Goal: Information Seeking & Learning: Get advice/opinions

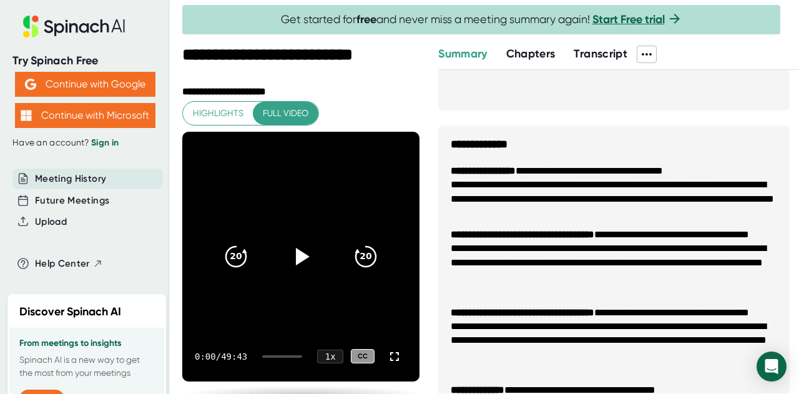
scroll to position [503, 0]
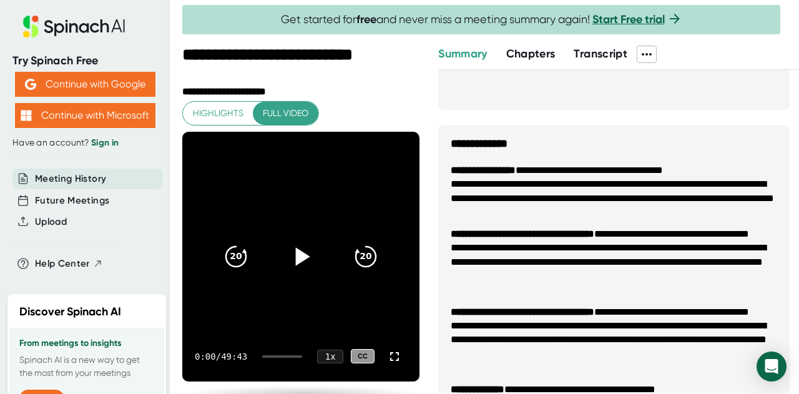
click at [295, 261] on icon at bounding box center [300, 255] width 31 height 31
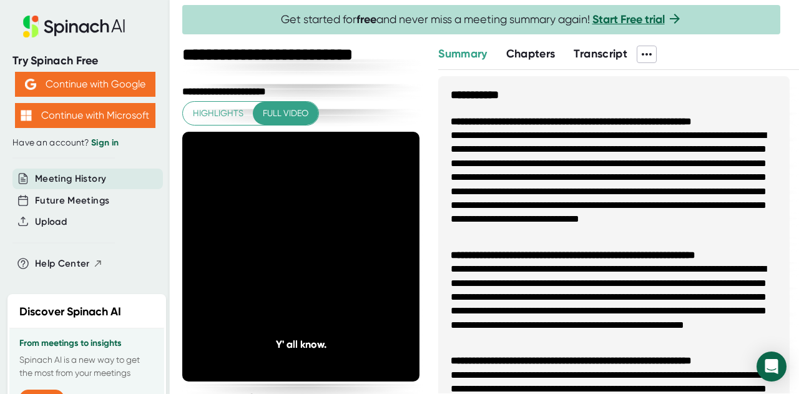
scroll to position [503, 0]
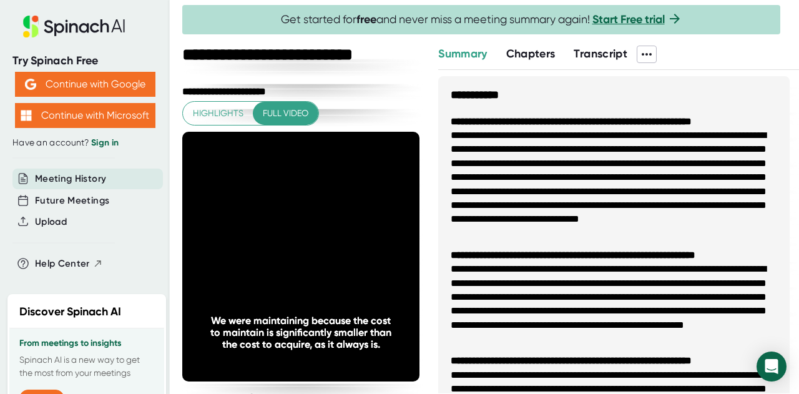
scroll to position [503, 0]
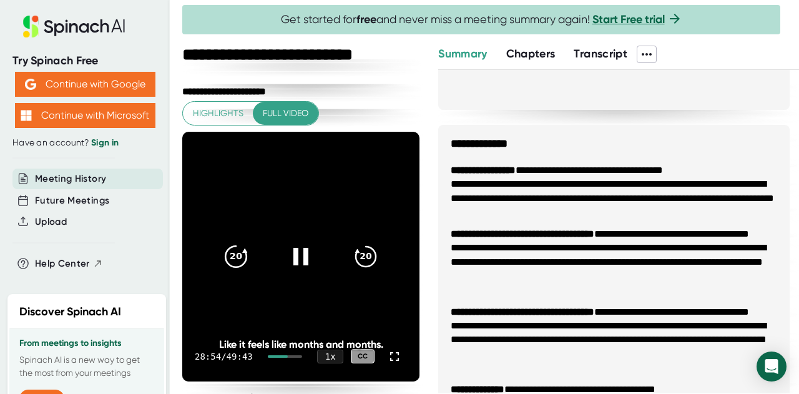
click at [238, 261] on icon "20" at bounding box center [235, 255] width 31 height 31
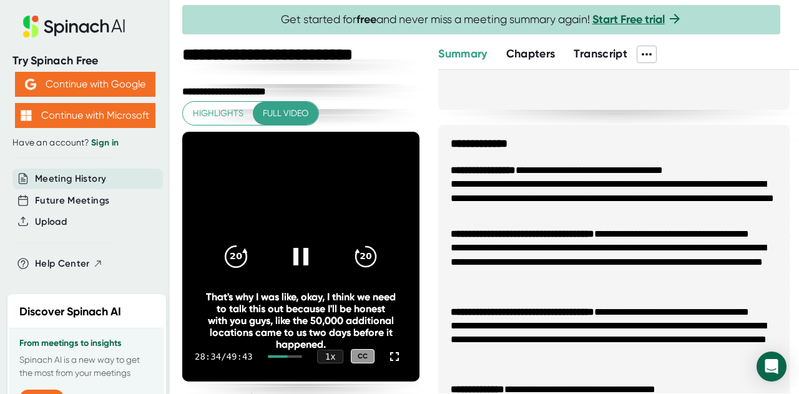
click at [238, 261] on icon "20" at bounding box center [235, 255] width 31 height 31
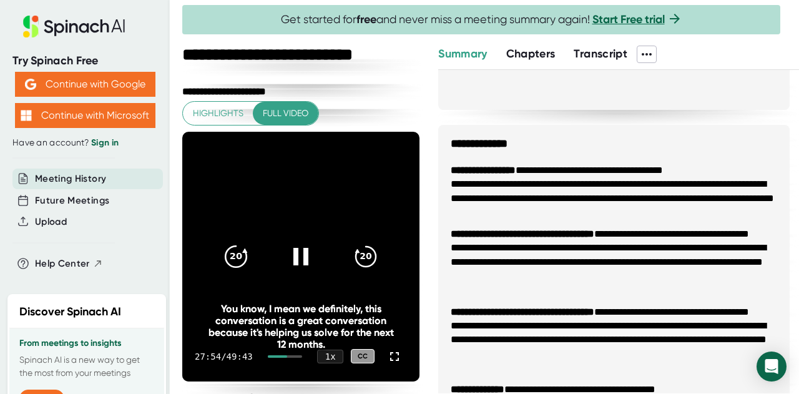
click at [238, 261] on icon "20" at bounding box center [235, 255] width 31 height 31
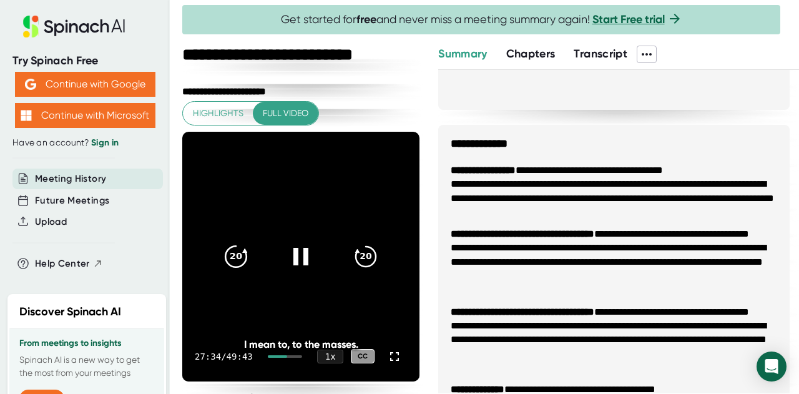
click at [238, 261] on icon "20" at bounding box center [235, 255] width 31 height 31
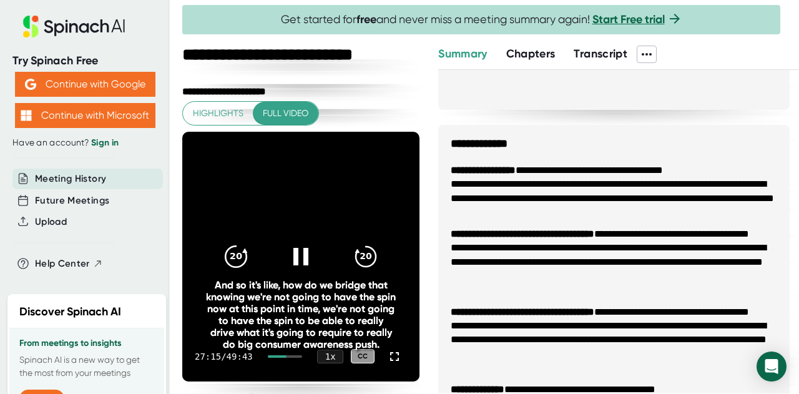
click at [238, 261] on icon "20" at bounding box center [235, 255] width 31 height 31
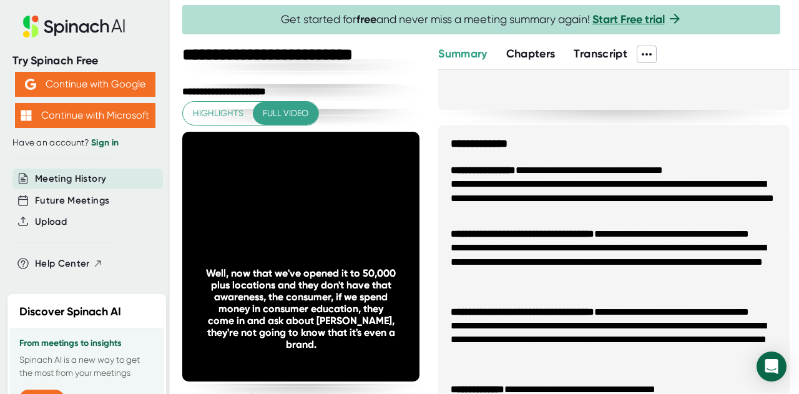
click at [238, 261] on icon "20" at bounding box center [235, 255] width 31 height 31
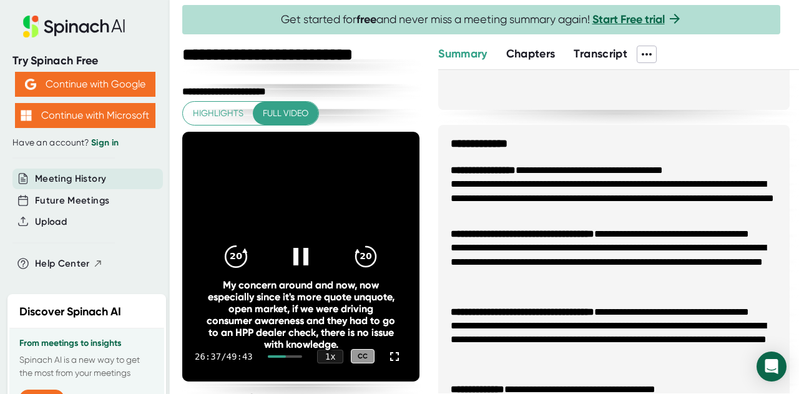
click at [227, 255] on icon "20" at bounding box center [235, 255] width 31 height 31
click at [228, 251] on icon "20" at bounding box center [235, 255] width 31 height 31
click at [288, 261] on icon at bounding box center [300, 255] width 31 height 31
click at [285, 247] on icon at bounding box center [300, 255] width 31 height 31
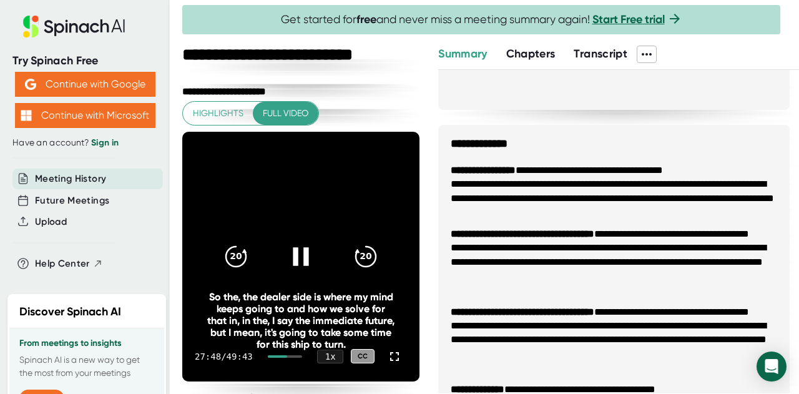
click at [293, 261] on icon at bounding box center [300, 255] width 31 height 31
click at [300, 238] on div at bounding box center [301, 256] width 52 height 52
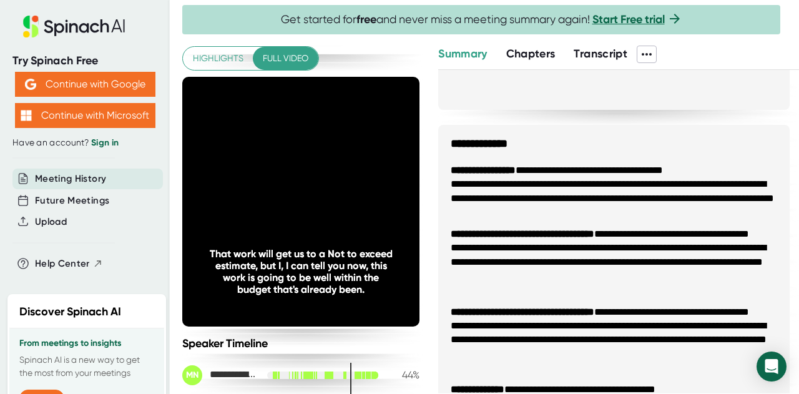
scroll to position [26, 0]
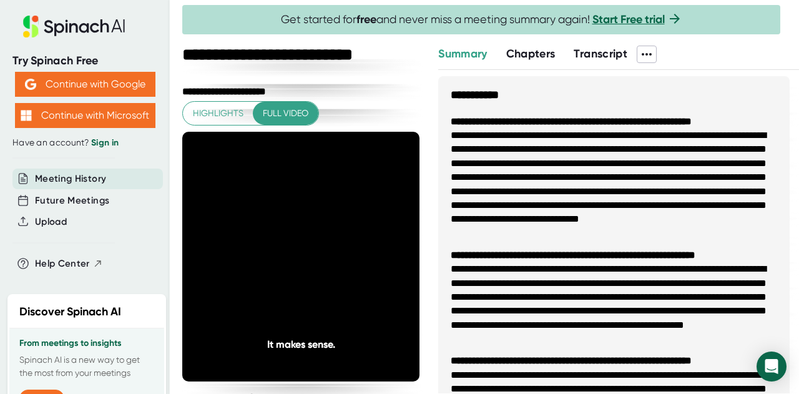
scroll to position [503, 0]
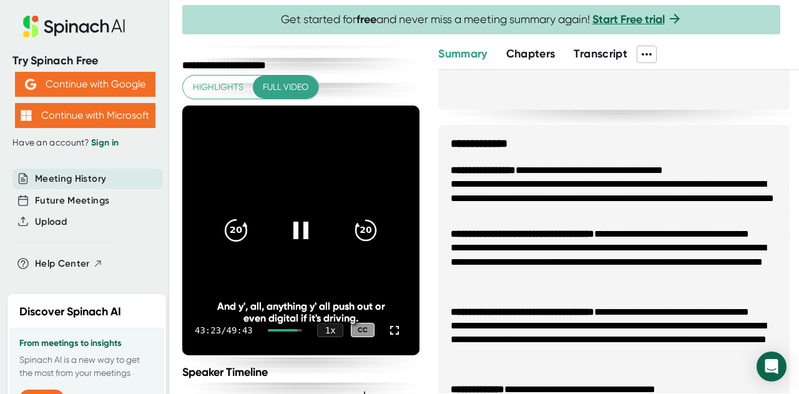
click at [233, 236] on icon "20" at bounding box center [235, 229] width 31 height 31
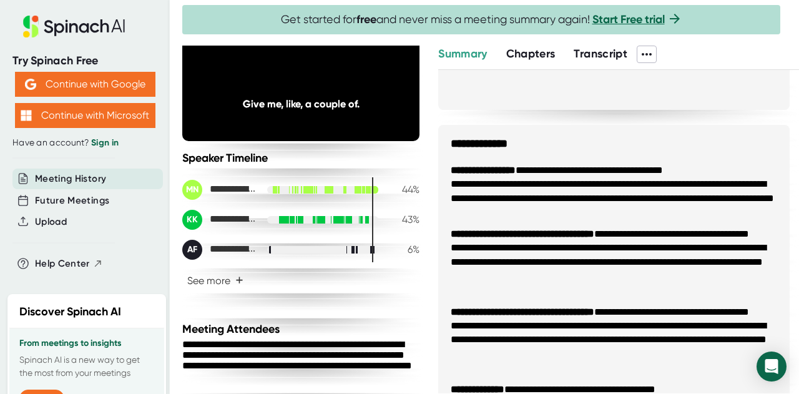
scroll to position [362, 0]
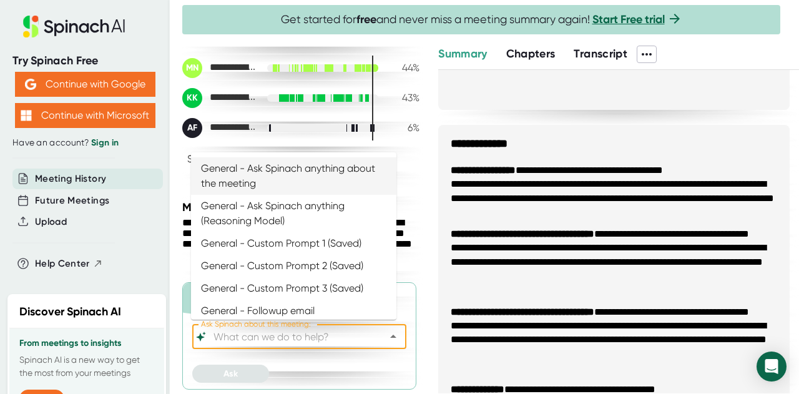
click at [282, 333] on input "Ask Spinach about this meeting:" at bounding box center [288, 336] width 155 height 17
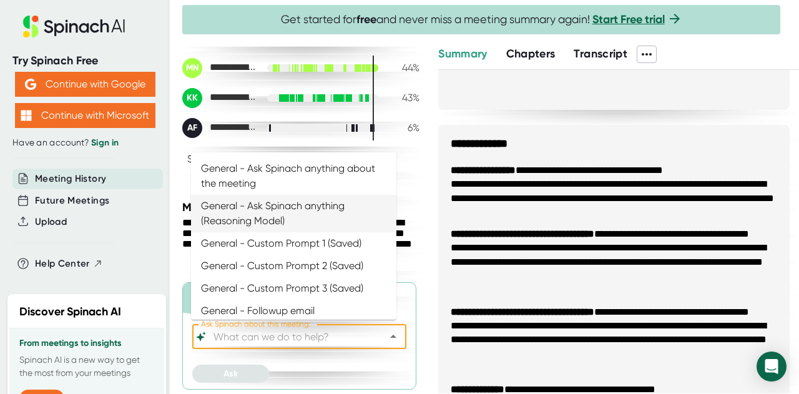
click at [298, 204] on li "General - Ask Spinach anything (Reasoning Model)" at bounding box center [293, 213] width 205 height 37
type input "General - Ask Spinach anything (Reasoning Model)"
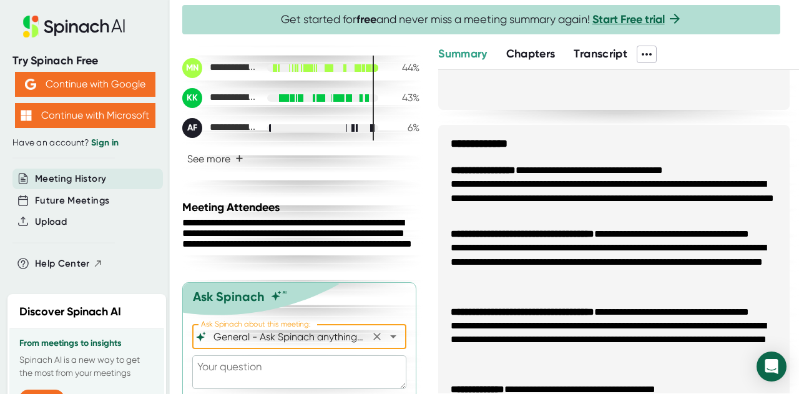
scroll to position [396, 0]
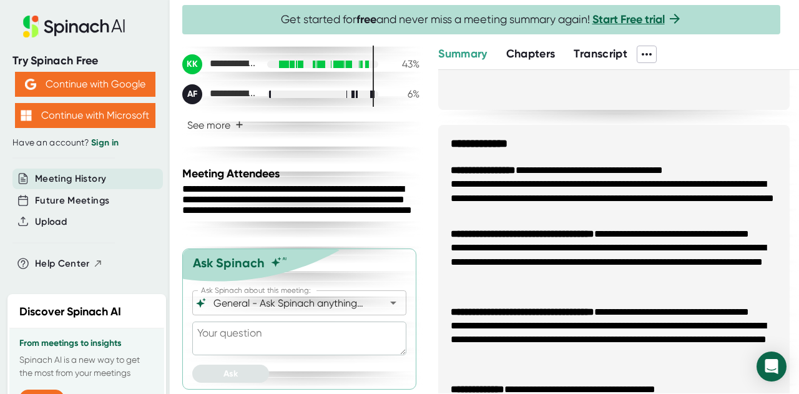
click at [266, 323] on textarea at bounding box center [299, 338] width 214 height 34
type textarea "x"
type textarea "I"
type textarea "x"
type textarea "Is"
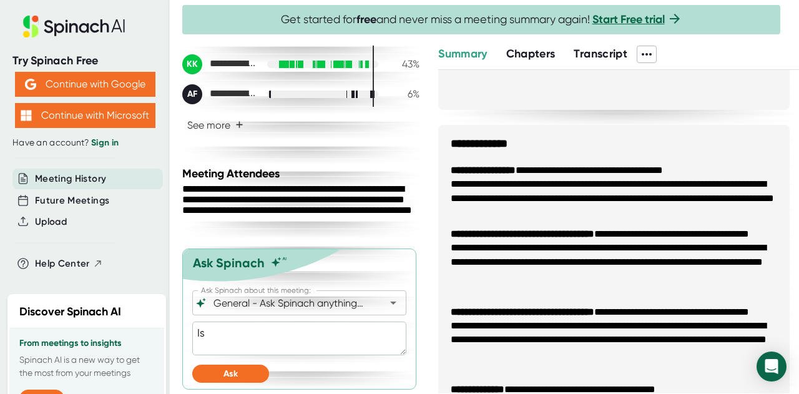
type textarea "x"
type textarea "Is"
type textarea "x"
type textarea "Is t"
type textarea "x"
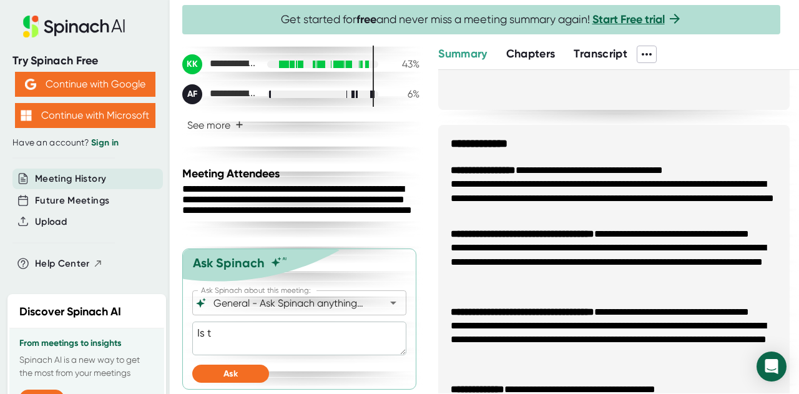
type textarea "Is th"
type textarea "x"
type textarea "Is the"
type textarea "x"
type textarea "Is ther"
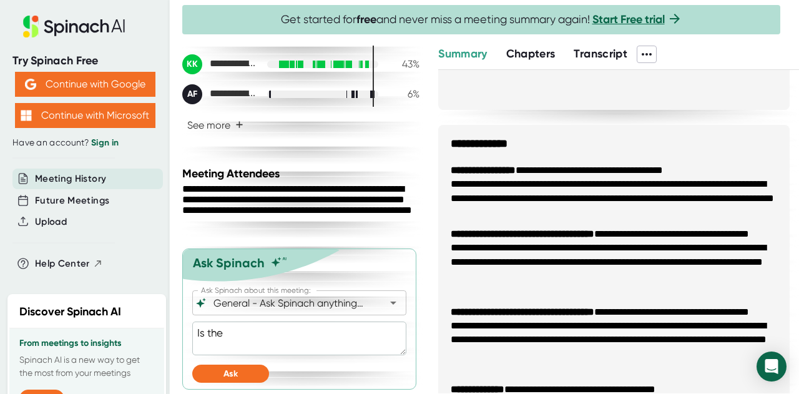
type textarea "x"
type textarea "Is there"
type textarea "x"
type textarea "Is there"
type textarea "x"
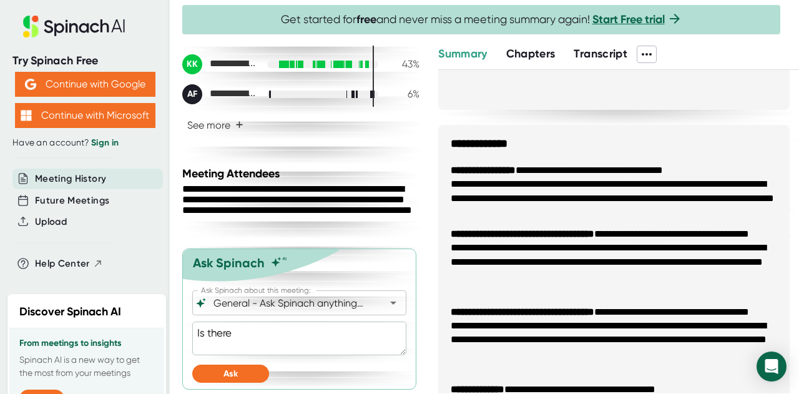
type textarea "Is there a"
type textarea "x"
type textarea "Is there an"
type textarea "x"
type textarea "Is there any"
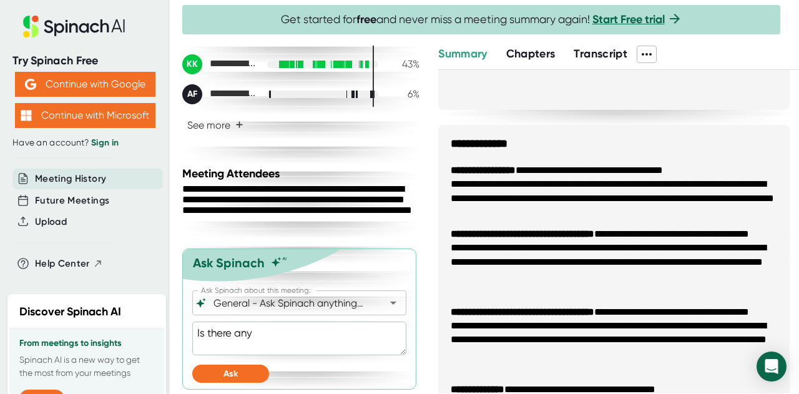
type textarea "x"
type textarea "Is there anyt"
type textarea "x"
type textarea "Is there anyth"
type textarea "x"
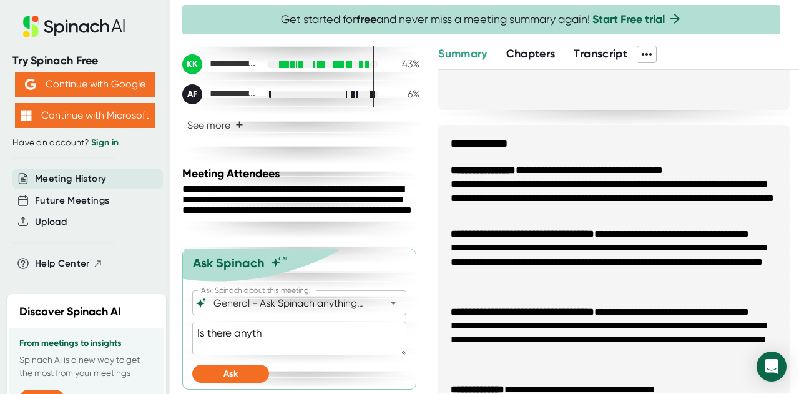
type textarea "Is there anythi"
type textarea "x"
type textarea "Is there anythin"
type textarea "x"
type textarea "Is there anything"
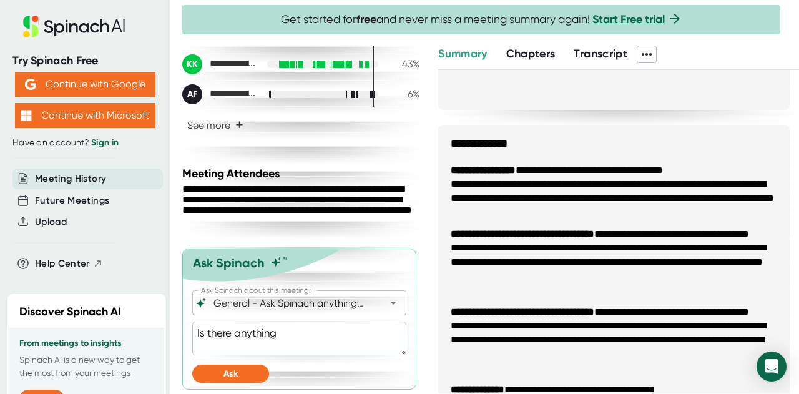
type textarea "x"
type textarea "Is there anythin"
type textarea "x"
type textarea "Is there anythi"
type textarea "x"
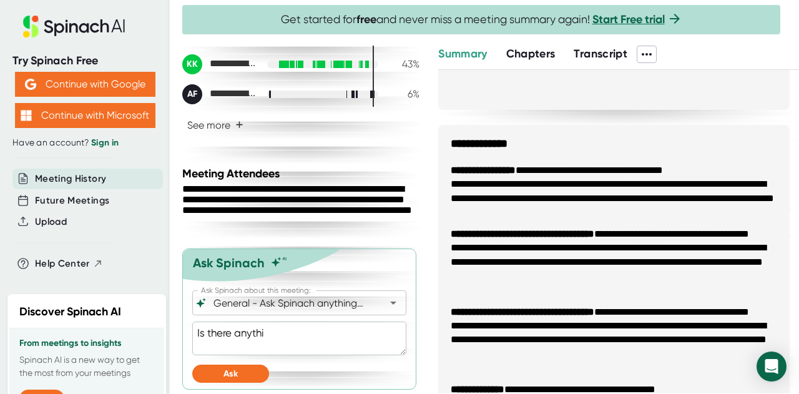
type textarea "Is there anyth"
type textarea "x"
type textarea "Is there anyt"
type textarea "x"
type textarea "Is there any"
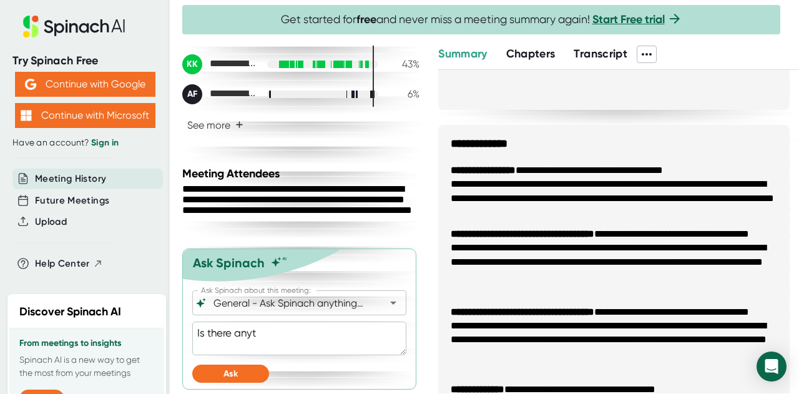
type textarea "x"
type textarea "Is there an"
type textarea "x"
type textarea "Is there a"
type textarea "x"
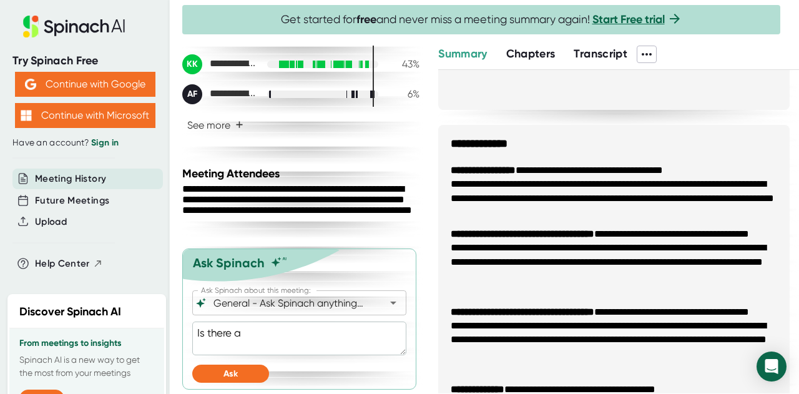
type textarea "Is there an"
type textarea "x"
type textarea "Is there any"
type textarea "x"
type textarea "Is there any"
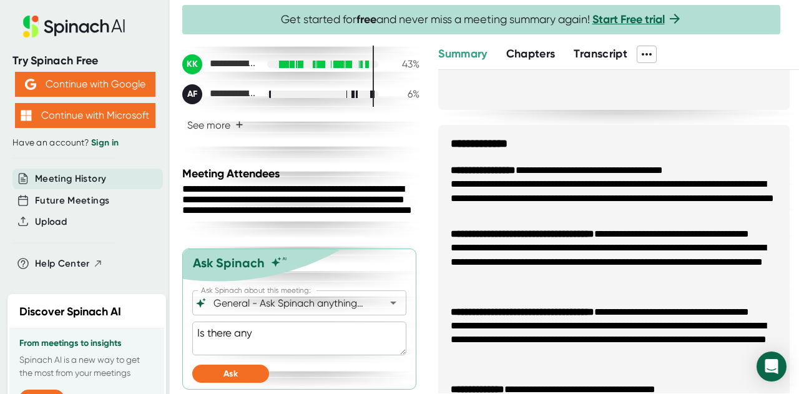
type textarea "x"
type textarea "Is there any i"
type textarea "x"
type textarea "Is there any in"
type textarea "x"
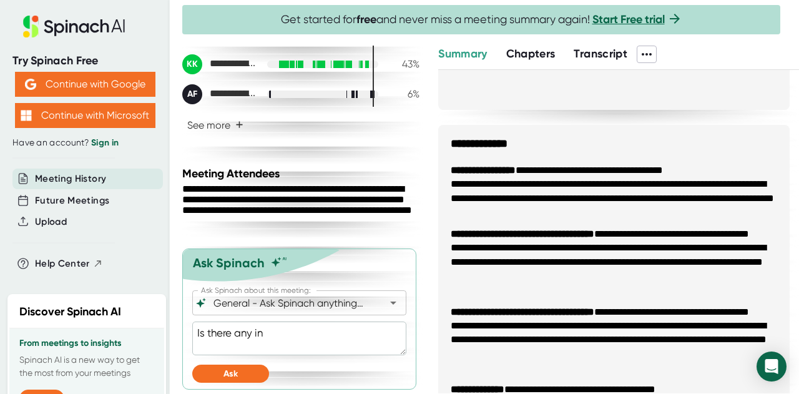
type textarea "Is there any ind"
type textarea "x"
type textarea "Is there any indi"
type textarea "x"
type textarea "Is there any indic"
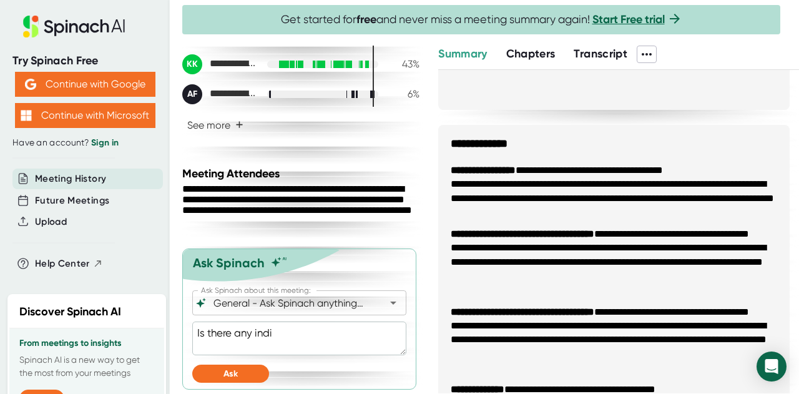
type textarea "x"
type textarea "Is there any indica"
type textarea "x"
type textarea "Is there any indicat"
type textarea "x"
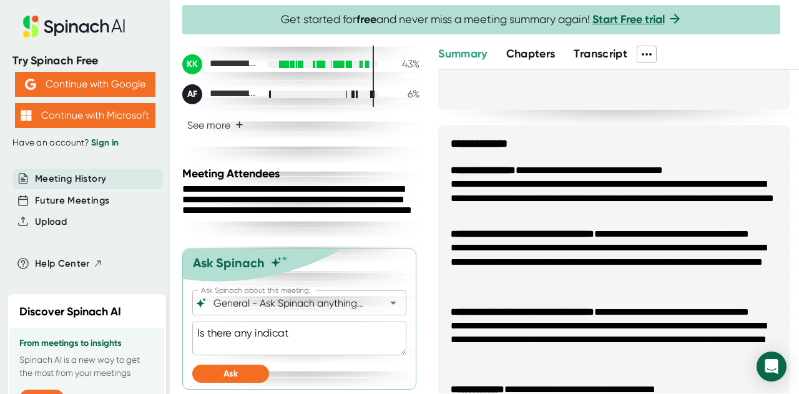
type textarea "Is there any indicati"
type textarea "x"
type textarea "Is there any indicatio"
type textarea "x"
type textarea "Is there any indication"
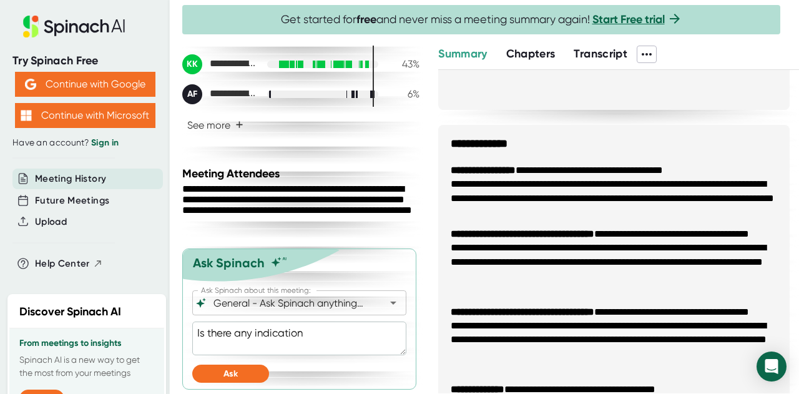
type textarea "x"
type textarea "Is there any indication"
type textarea "x"
type textarea "Is there any indication t"
type textarea "x"
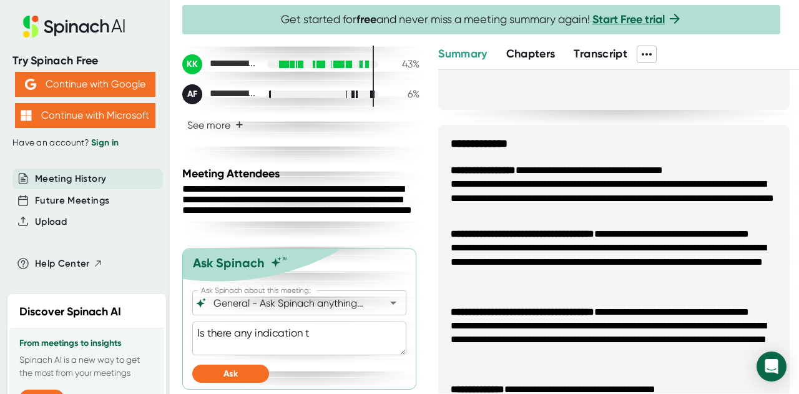
type textarea "Is there any indication th"
type textarea "x"
type textarea "Is there any indication the"
type textarea "x"
type textarea "Is there any indication th"
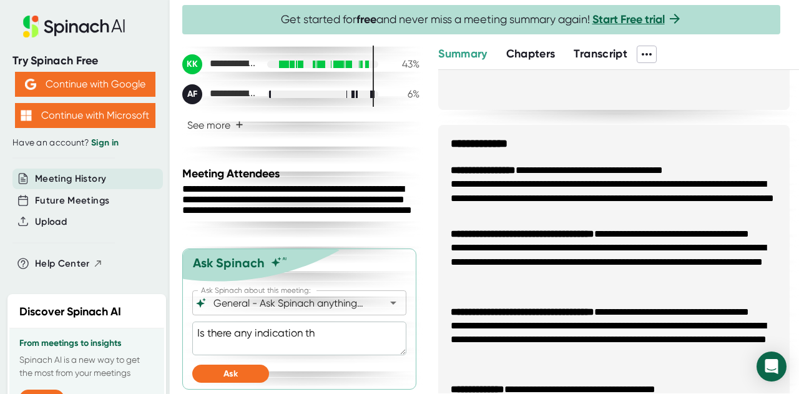
type textarea "x"
type textarea "Is there any indication tha"
type textarea "x"
type textarea "Is there any indication that"
type textarea "x"
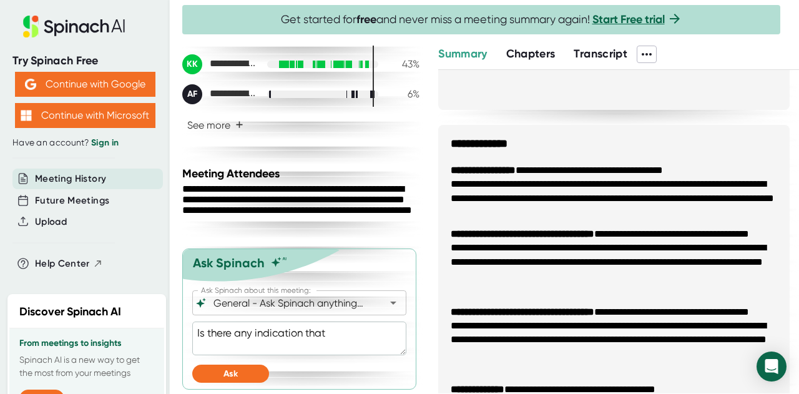
type textarea "Is there any indication that"
type textarea "x"
type textarea "Is there any indication that t"
type textarea "x"
type textarea "Is there any indication that th"
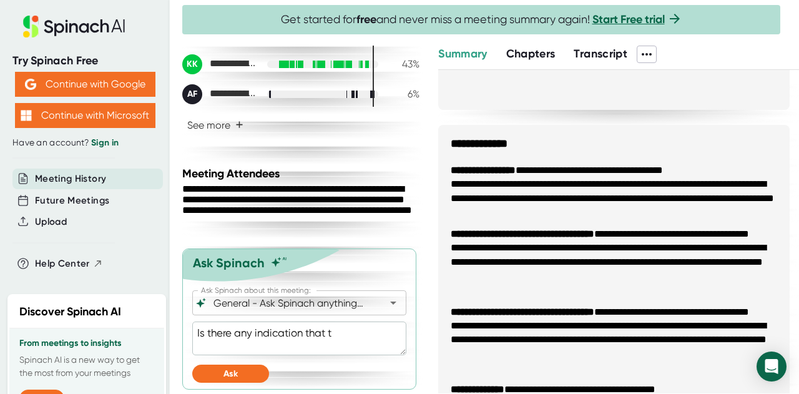
type textarea "x"
type textarea "Is there any indication that the"
type textarea "x"
type textarea "Is there any indication that ther"
type textarea "x"
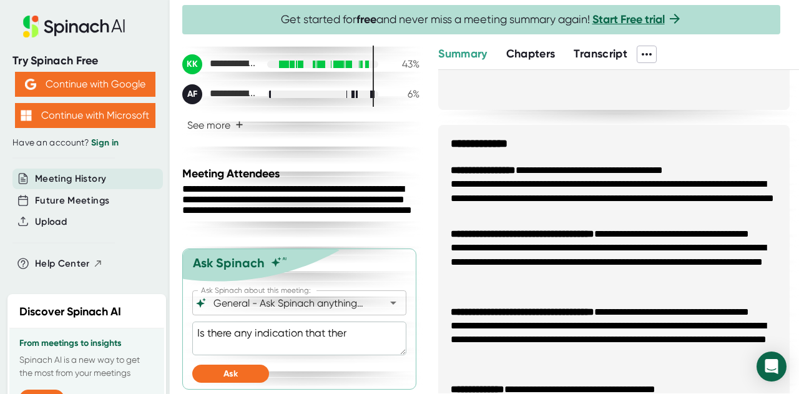
type textarea "Is there any indication that there"
type textarea "x"
type textarea "Is there any indication that there"
type textarea "x"
type textarea "Is there any indication that there w"
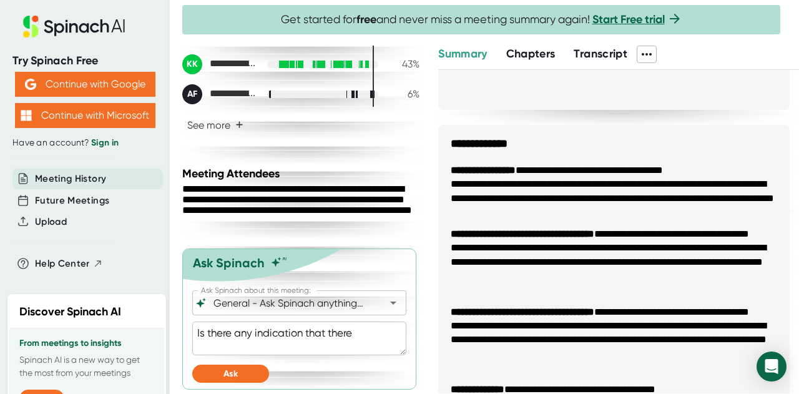
type textarea "x"
type textarea "Is there any indication that there wi"
type textarea "x"
type textarea "Is there any indication that there [PERSON_NAME]"
type textarea "x"
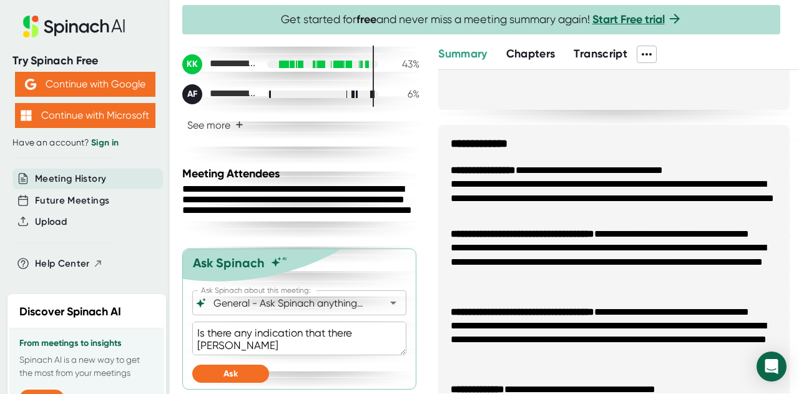
type textarea "Is there any indication that there will"
type textarea "x"
type textarea "Is there any indication that there will"
type textarea "x"
type textarea "Is there any indication that there will b"
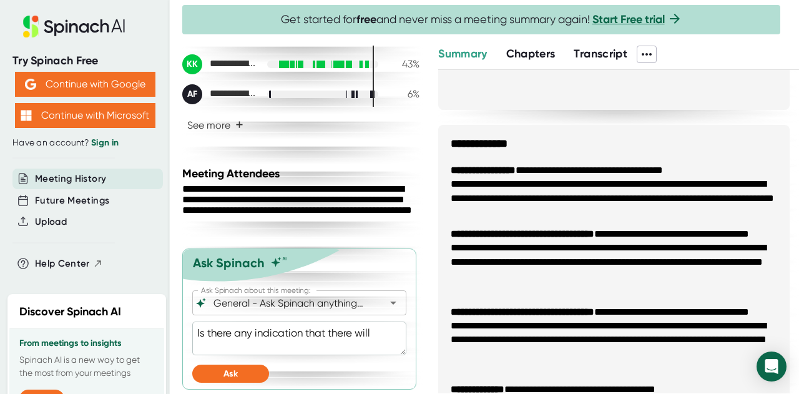
type textarea "x"
type textarea "Is there any indication that there will be"
type textarea "x"
type textarea "Is there any indication that there will be"
type textarea "x"
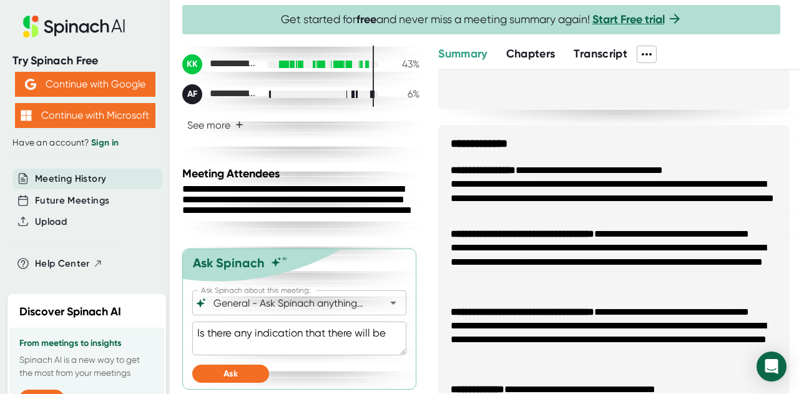
type textarea "Is there any indication that there will be m"
type textarea "x"
type textarea "Is there any indication that there will be mo"
type textarea "x"
type textarea "Is there any indication that there will be mon"
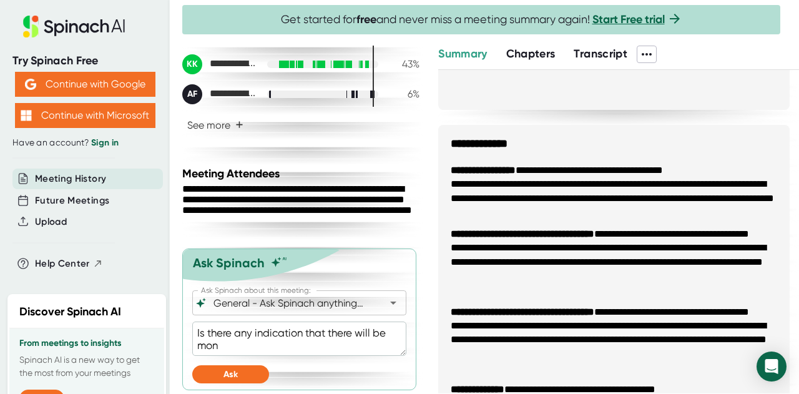
type textarea "x"
type textarea "Is there any indication that there will be mone"
type textarea "x"
type textarea "Is there any indication that there will be money"
type textarea "x"
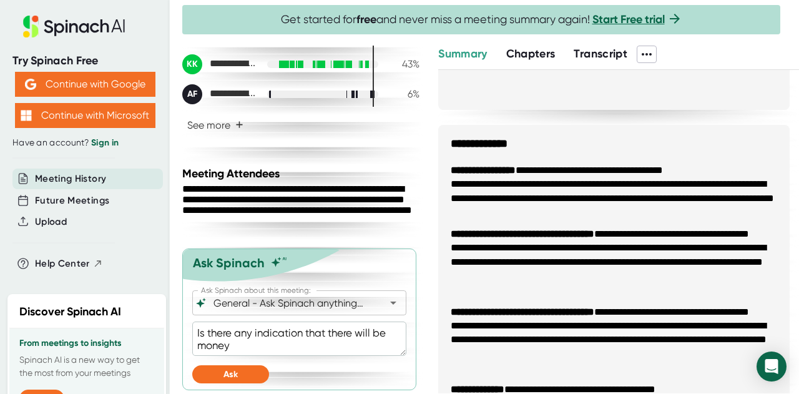
type textarea "Is there any indication that there will be money"
type textarea "x"
type textarea "Is there any indication that there will be money f"
type textarea "x"
type textarea "Is there any indication that there will be money fo"
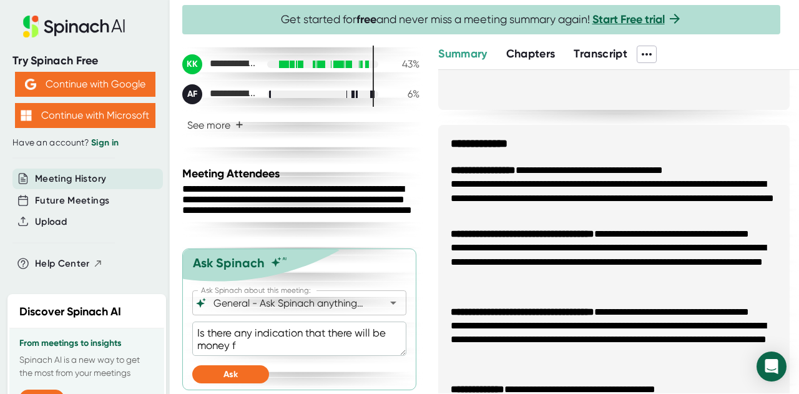
type textarea "x"
type textarea "Is there any indication that there will be money for"
type textarea "x"
type textarea "Is there any indication that there will be money for"
type textarea "x"
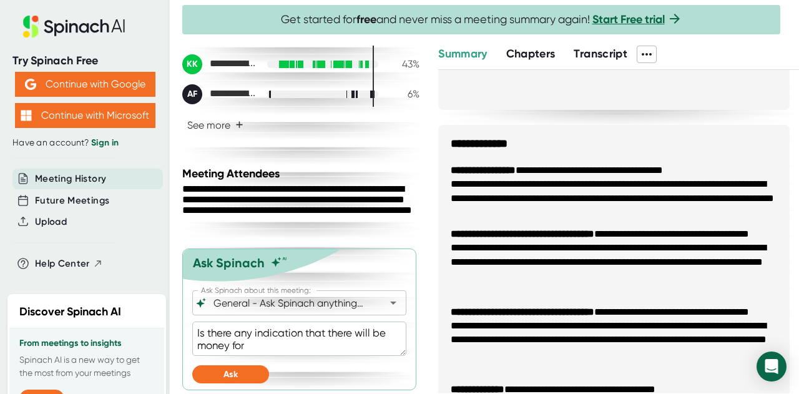
type textarea "Is there any indication that there will be money for d"
type textarea "x"
type textarea "Is there any indication that there will be money for"
type textarea "x"
type textarea "Is there any indication that there will be money for H"
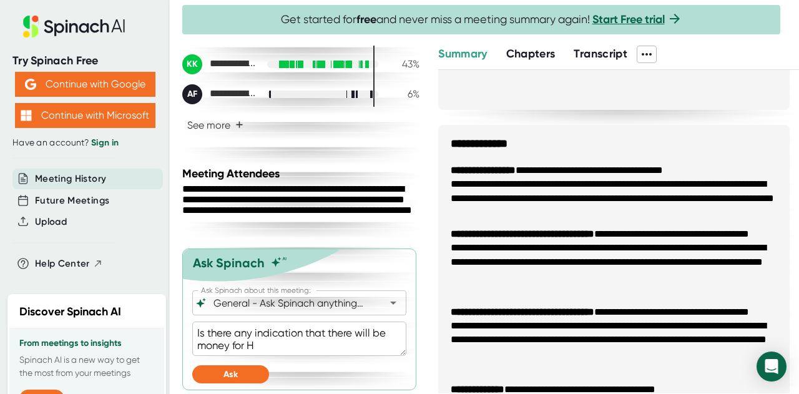
type textarea "x"
type textarea "Is there any indication that there will be money for He"
type textarea "x"
type textarea "Is there any indication that there will be money for Her"
type textarea "x"
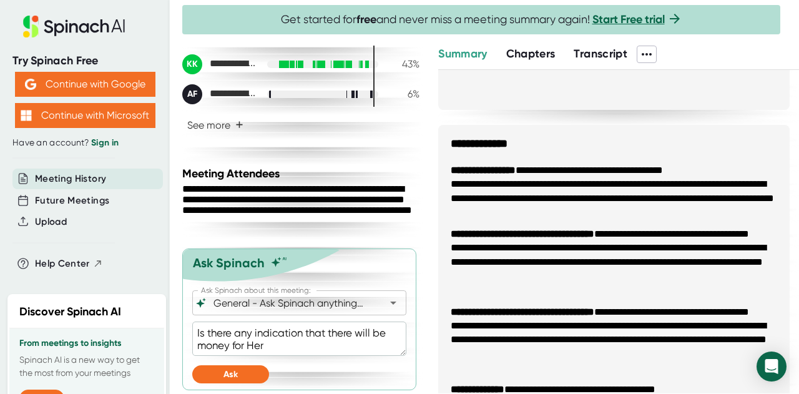
type textarea "Is there any indication that there will be money for [PERSON_NAME]"
type textarea "x"
type textarea "Is there any indication that there will be money for Her"
type textarea "x"
type textarea "Is there any indication that there will be money for Herc"
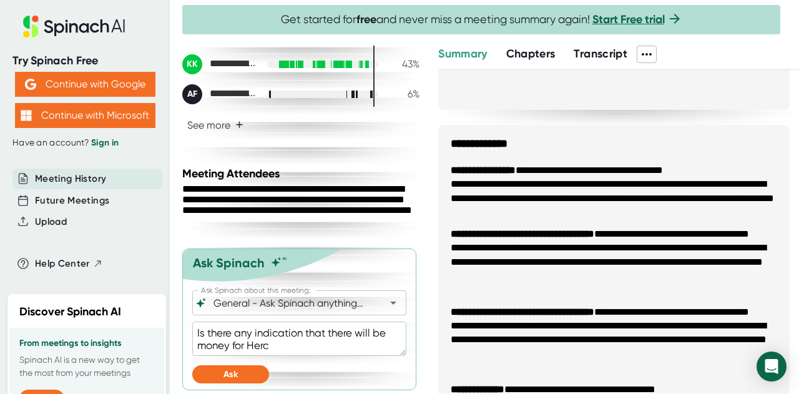
type textarea "x"
type textarea "Is there any indication that there will be money for Hercl"
type textarea "x"
type textarea "Is there any indication that there will be money for Herc"
type textarea "x"
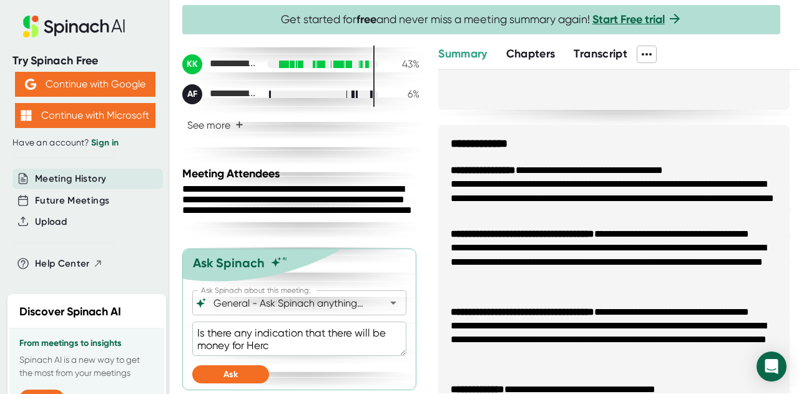
type textarea "Is there any indication that there will be money for [PERSON_NAME]"
type textarea "x"
type textarea "Is there any indication that there will be money for [PERSON_NAME]"
type textarea "x"
type textarea "Is there any indication that there will be money for [PERSON_NAME]"
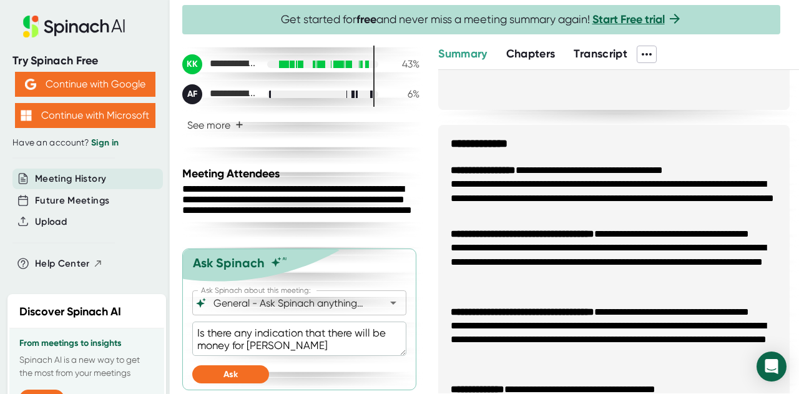
type textarea "x"
type textarea "Is there any indication that there will be money for [PERSON_NAME]"
type textarea "x"
type textarea "Is there any indication that there will be money for [PERSON_NAME]"
type textarea "x"
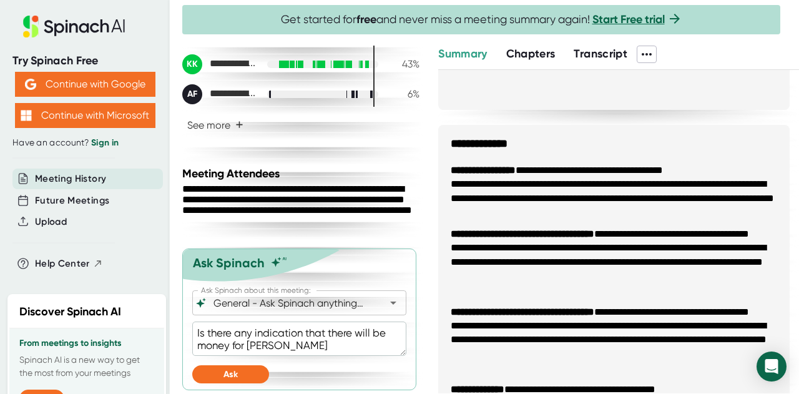
type textarea "Is there any indication that there will be money for [PERSON_NAME] p"
type textarea "x"
type textarea "Is there any indication that there will be money for Hercules pa"
type textarea "x"
type textarea "Is there any indication that there will be money for [PERSON_NAME]"
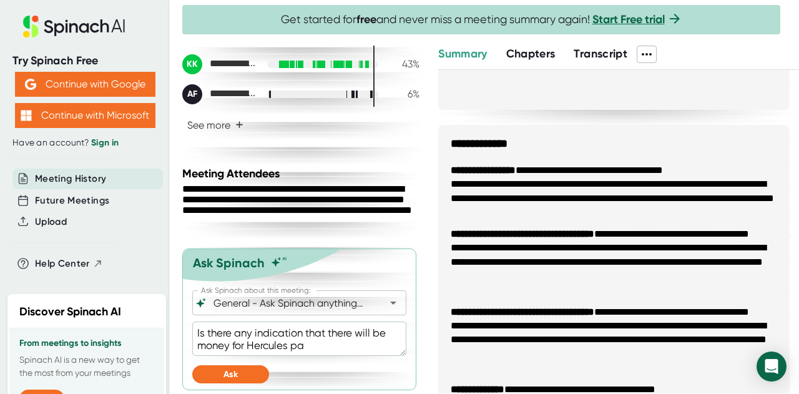
type textarea "x"
type textarea "Is there any indication that there will be money for [PERSON_NAME] paid"
type textarea "x"
type textarea "Is there any indication that there will be money for [PERSON_NAME] paid"
type textarea "x"
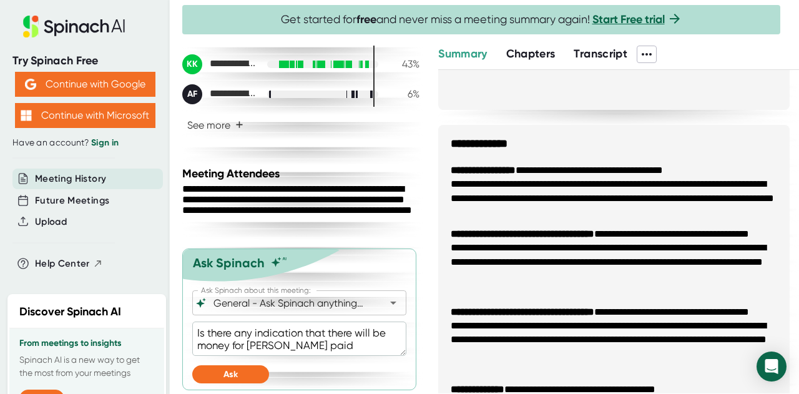
type textarea "Is there any indication that there will be money for [PERSON_NAME] paid a"
type textarea "x"
type textarea "Is there any indication that there will be money for [PERSON_NAME] paid ad"
type textarea "x"
type textarea "Is there any indication that there will be money for [PERSON_NAME] paid adv"
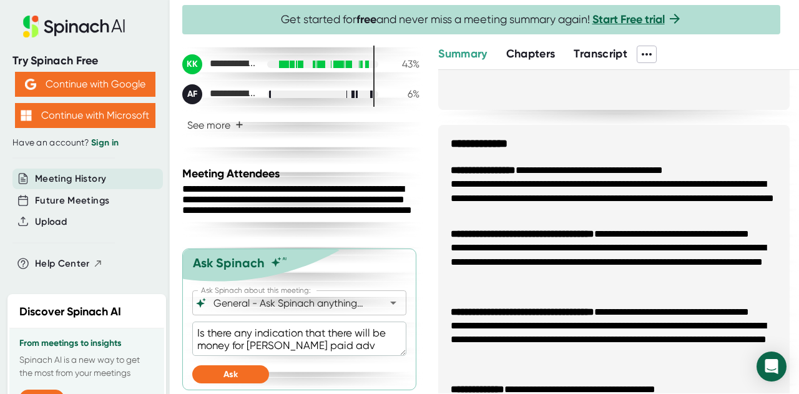
type textarea "x"
type textarea "Is there any indication that there will be money for [PERSON_NAME] paid adve"
type textarea "x"
type textarea "Is there any indication that there will be money for [PERSON_NAME] paid adver"
type textarea "x"
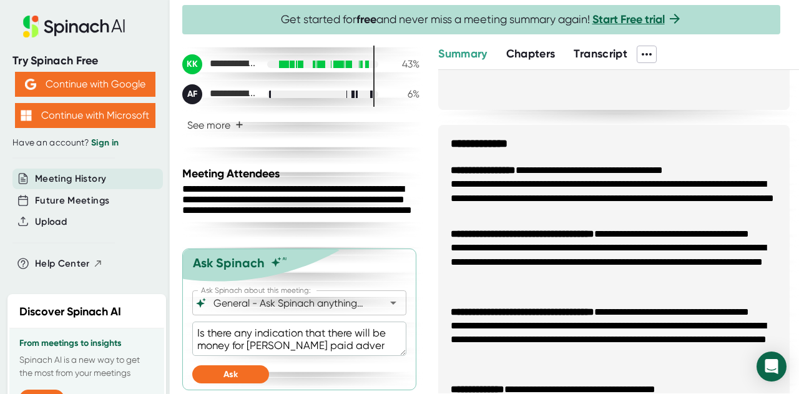
type textarea "Is there any indication that there will be money for [PERSON_NAME] paid advert"
type textarea "x"
type textarea "Is there any indication that there will be money for [PERSON_NAME] paid adverti"
type textarea "x"
type textarea "Is there any indication that there will be money for [PERSON_NAME] paid advertis"
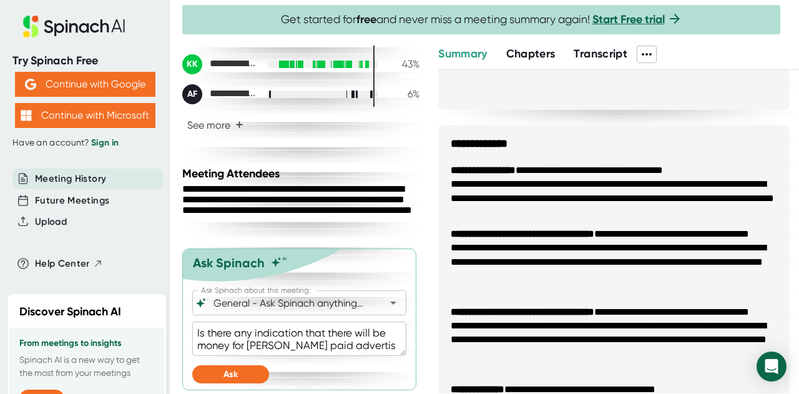
type textarea "x"
type textarea "Is there any indication that there will be money for [PERSON_NAME] paid adverti…"
type textarea "x"
type textarea "Is there any indication that there will be money for [PERSON_NAME] paid adverti…"
type textarea "x"
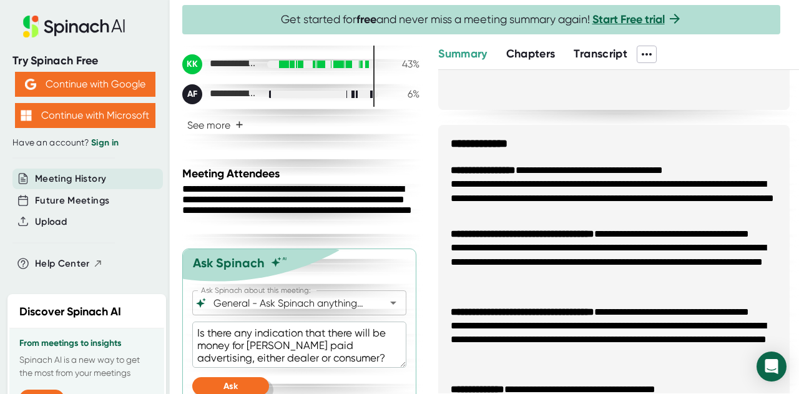
click at [248, 388] on button "Ask" at bounding box center [230, 386] width 77 height 18
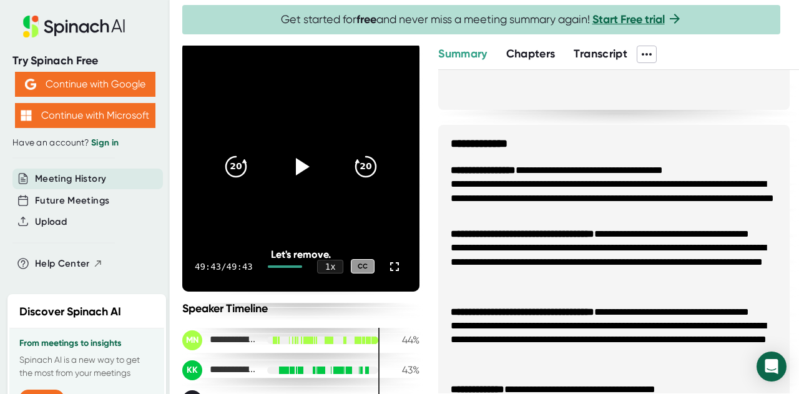
scroll to position [0, 0]
